Goal: Task Accomplishment & Management: Complete application form

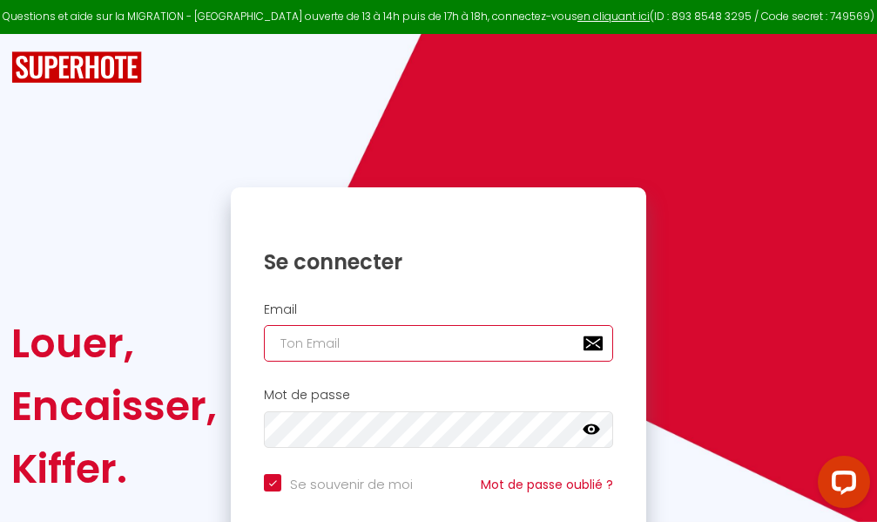
click at [382, 342] on input "email" at bounding box center [438, 343] width 349 height 37
type input "m"
checkbox input "true"
type input "ma"
checkbox input "true"
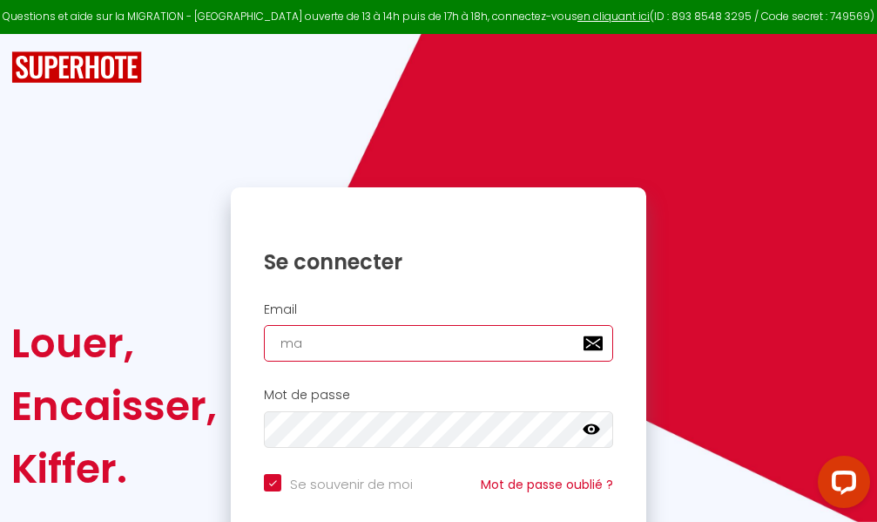
type input "mar"
checkbox input "true"
type input "marc"
checkbox input "true"
type input "marcd"
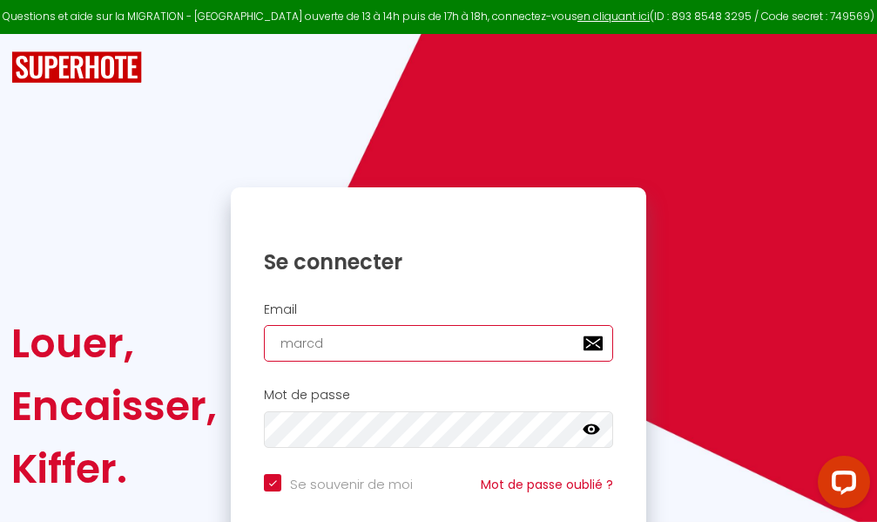
checkbox input "true"
type input "marcdp"
checkbox input "true"
type input "marcdpo"
checkbox input "true"
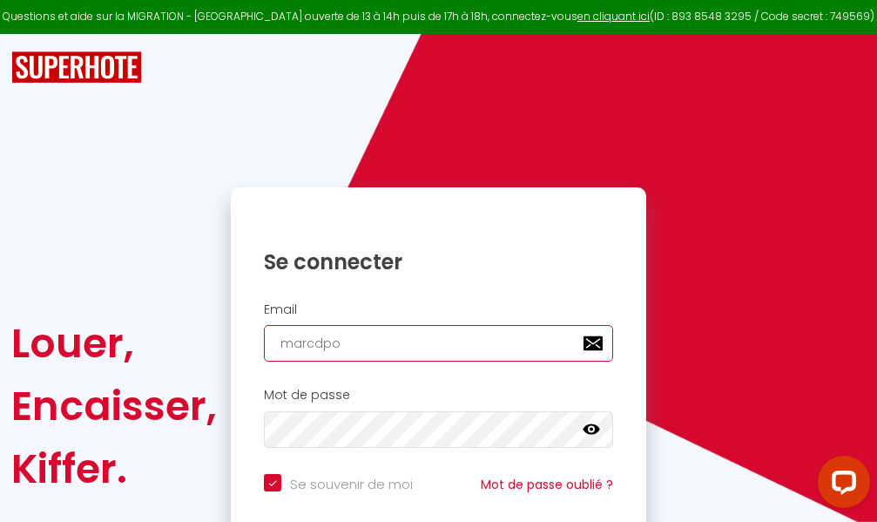
type input "marcdpoz"
checkbox input "true"
type input "marcdpoz."
checkbox input "true"
type input "marcdpoz.l"
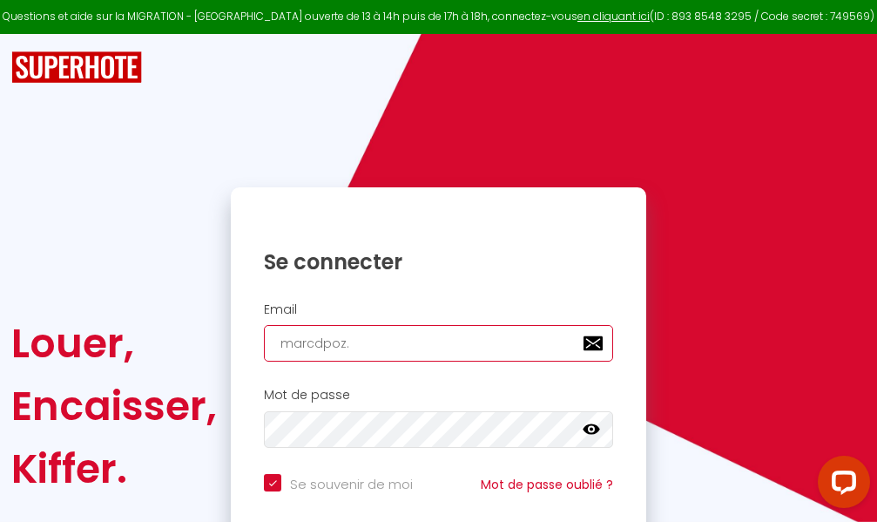
checkbox input "true"
type input "marcdpoz.lo"
checkbox input "true"
type input "marcdpoz.loc"
checkbox input "true"
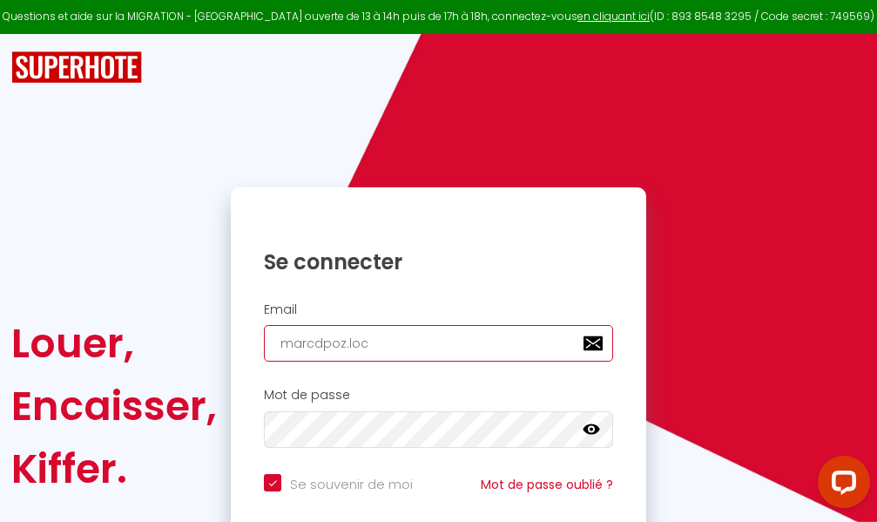
type input "marcdpoz.loca"
checkbox input "true"
type input "marcdpoz.locat"
checkbox input "true"
type input "marcdpoz.locati"
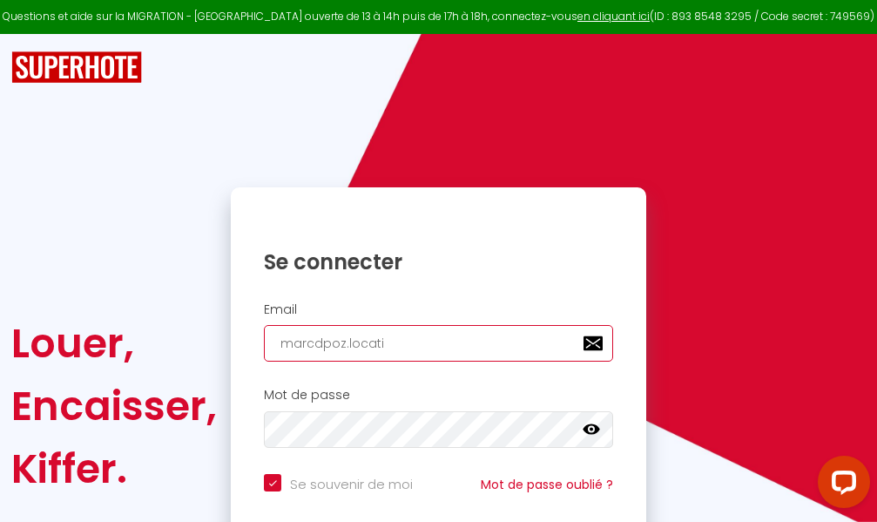
checkbox input "true"
type input "marcdpoz.locatio"
checkbox input "true"
type input "marcdpoz.location"
checkbox input "true"
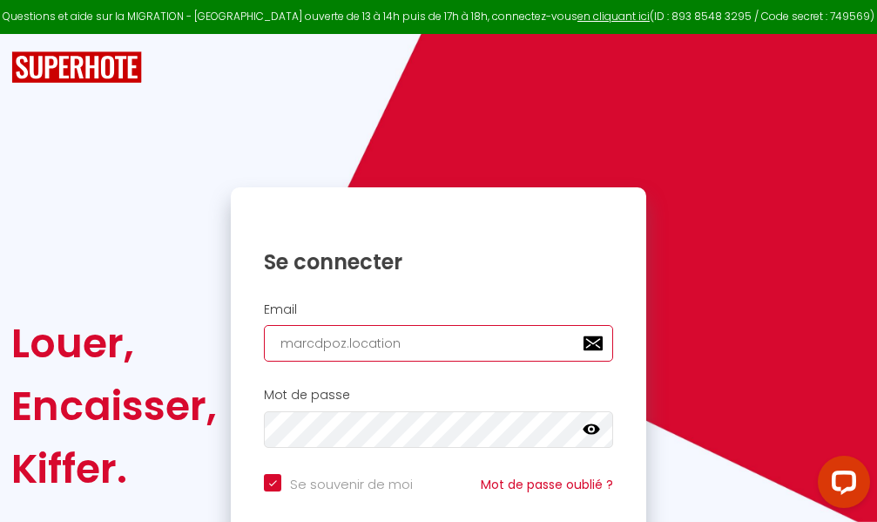
type input "marcdpoz.location@"
checkbox input "true"
type input "marcdpoz.location@g"
checkbox input "true"
type input "marcdpoz.location@gm"
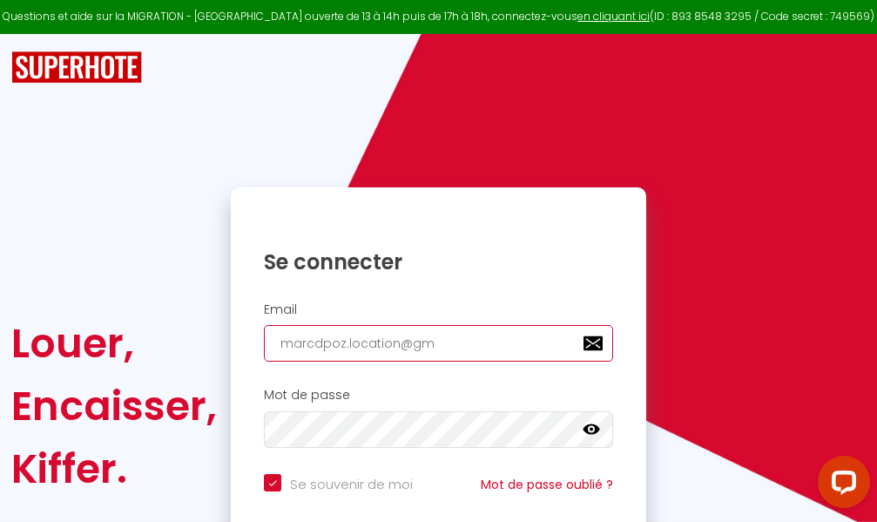
checkbox input "true"
type input "marcdpoz.location@gma"
checkbox input "true"
type input "marcdpoz.location@gmai"
checkbox input "true"
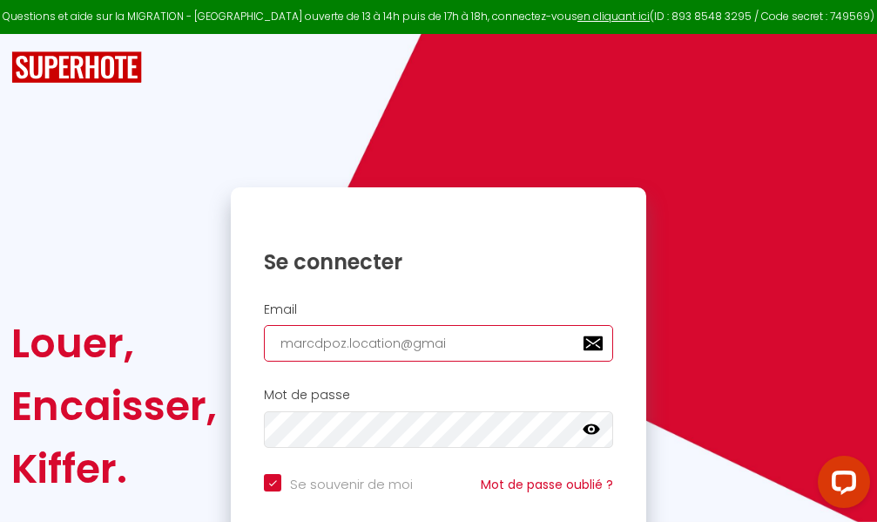
type input "[EMAIL_ADDRESS]"
checkbox input "true"
type input "[EMAIL_ADDRESS]."
checkbox input "true"
type input "marcdpoz.location@gmail.c"
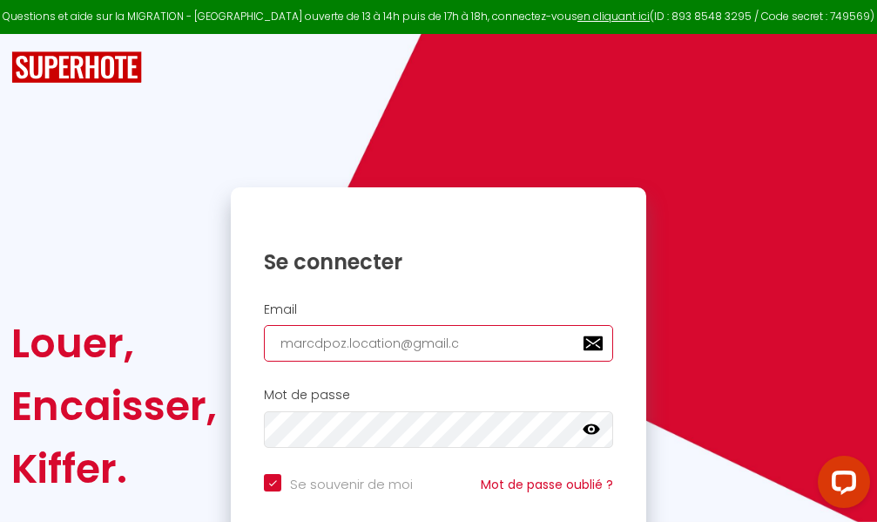
checkbox input "true"
type input "[EMAIL_ADDRESS][DOMAIN_NAME]"
checkbox input "true"
type input "[EMAIL_ADDRESS][DOMAIN_NAME]"
checkbox input "true"
